Goal: Navigation & Orientation: Understand site structure

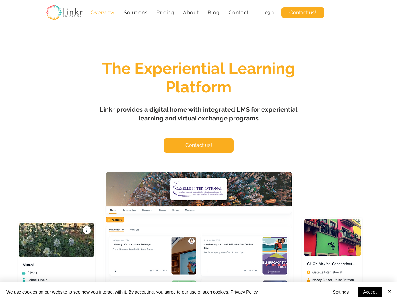
click at [136, 12] on span "Solutions" at bounding box center [136, 12] width 24 height 6
click at [191, 12] on span "About" at bounding box center [191, 12] width 16 height 6
click at [341, 292] on button "Settings" at bounding box center [341, 292] width 27 height 10
click at [370, 292] on div at bounding box center [198, 151] width 397 height 302
click at [390, 292] on div at bounding box center [198, 151] width 397 height 302
